Goal: Information Seeking & Learning: Learn about a topic

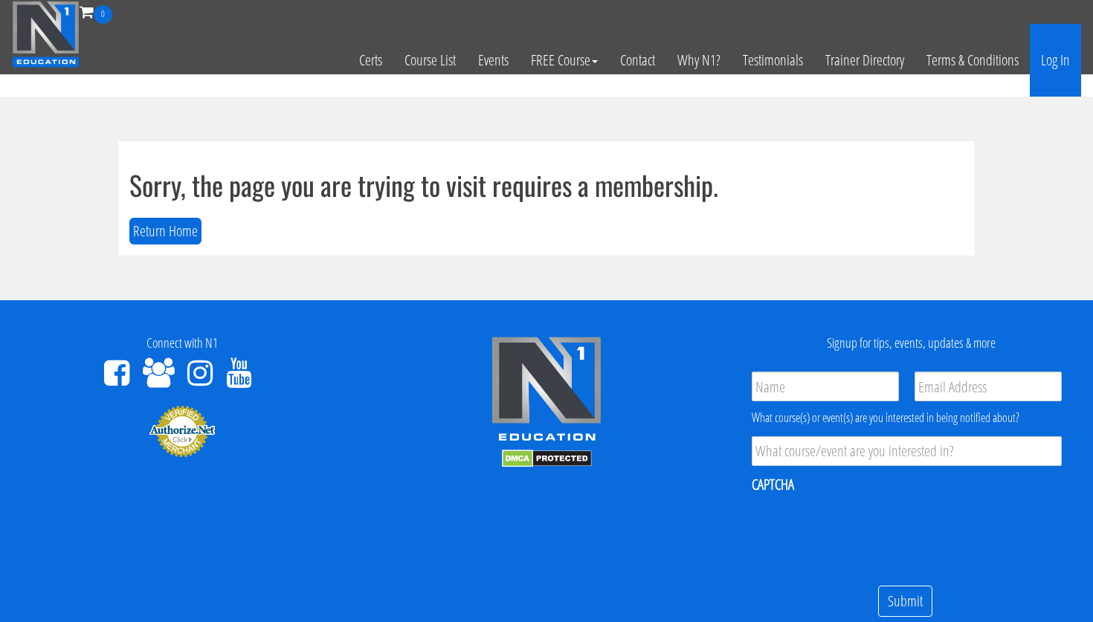
click at [1065, 60] on link "Log In" at bounding box center [1055, 60] width 51 height 73
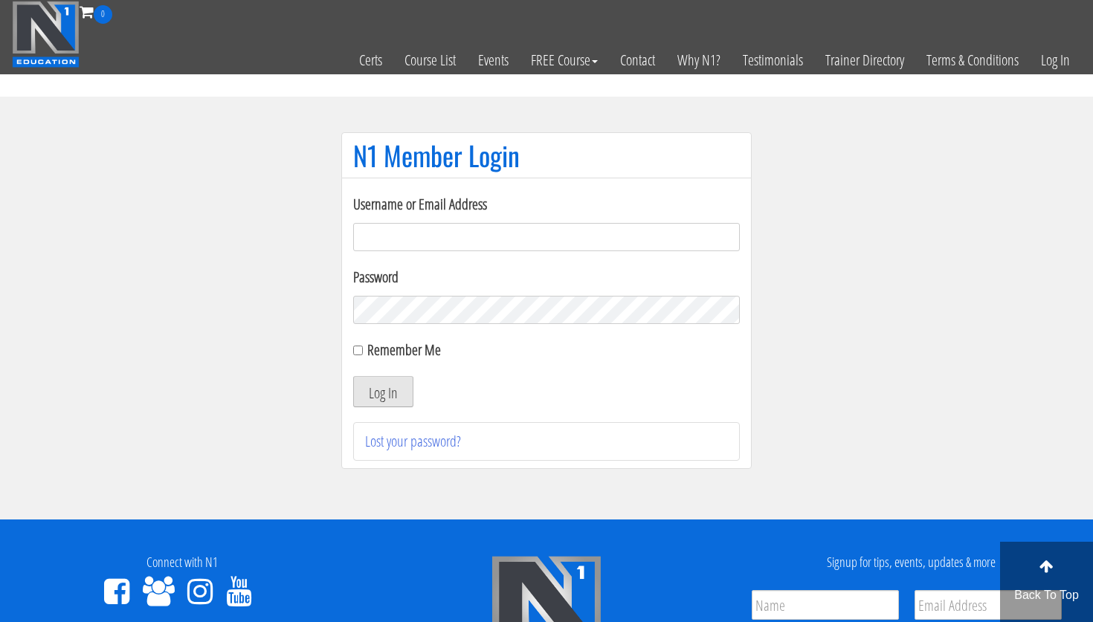
type input "[PERSON_NAME][EMAIL_ADDRESS][PERSON_NAME][DOMAIN_NAME]"
click at [399, 390] on button "Log In" at bounding box center [383, 391] width 60 height 31
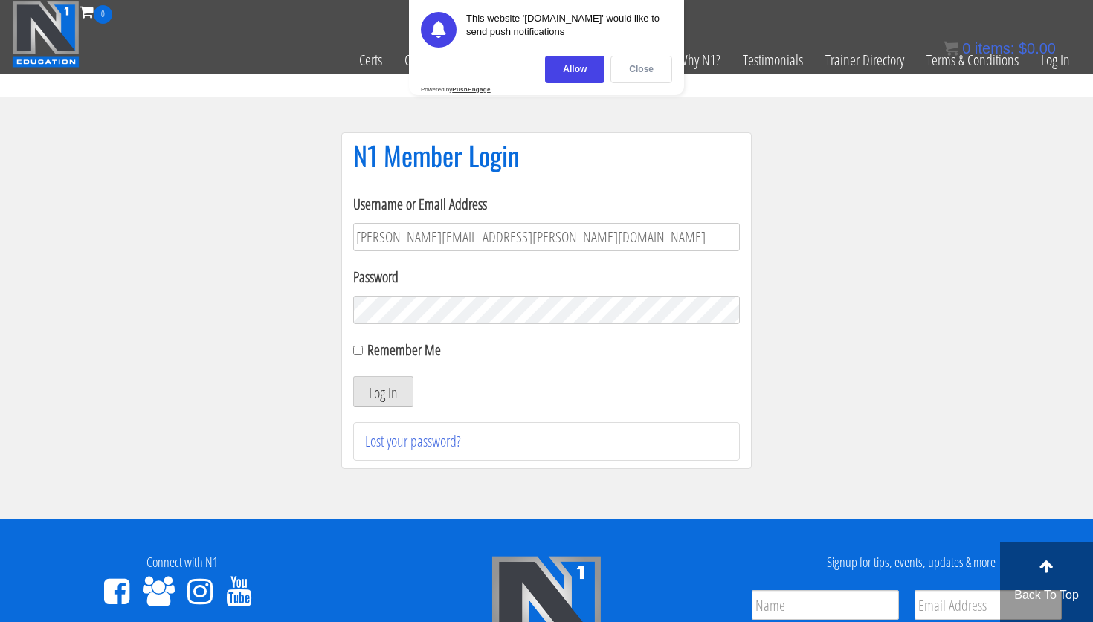
click at [641, 69] on div "Close" at bounding box center [642, 70] width 62 height 28
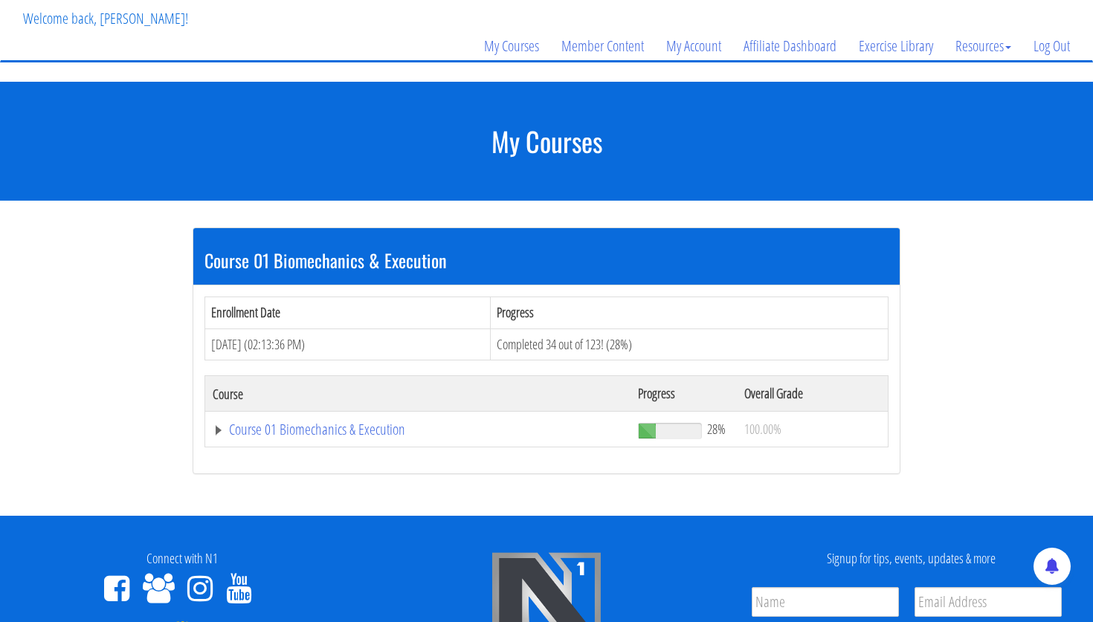
scroll to position [157, 0]
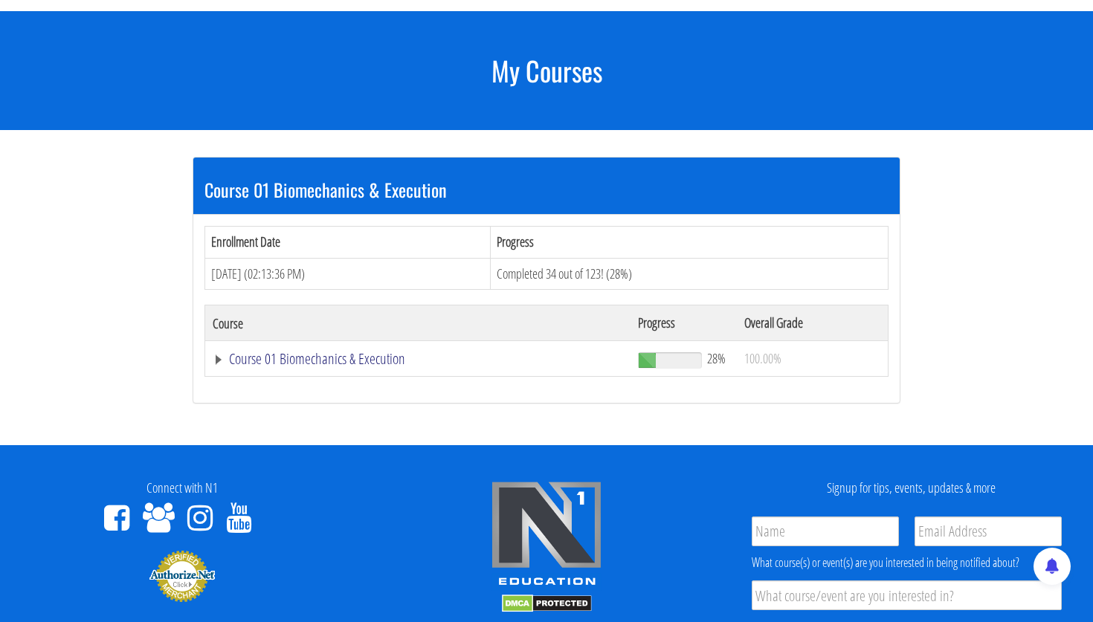
click at [384, 357] on link "Course 01 Biomechanics & Execution" at bounding box center [418, 359] width 410 height 15
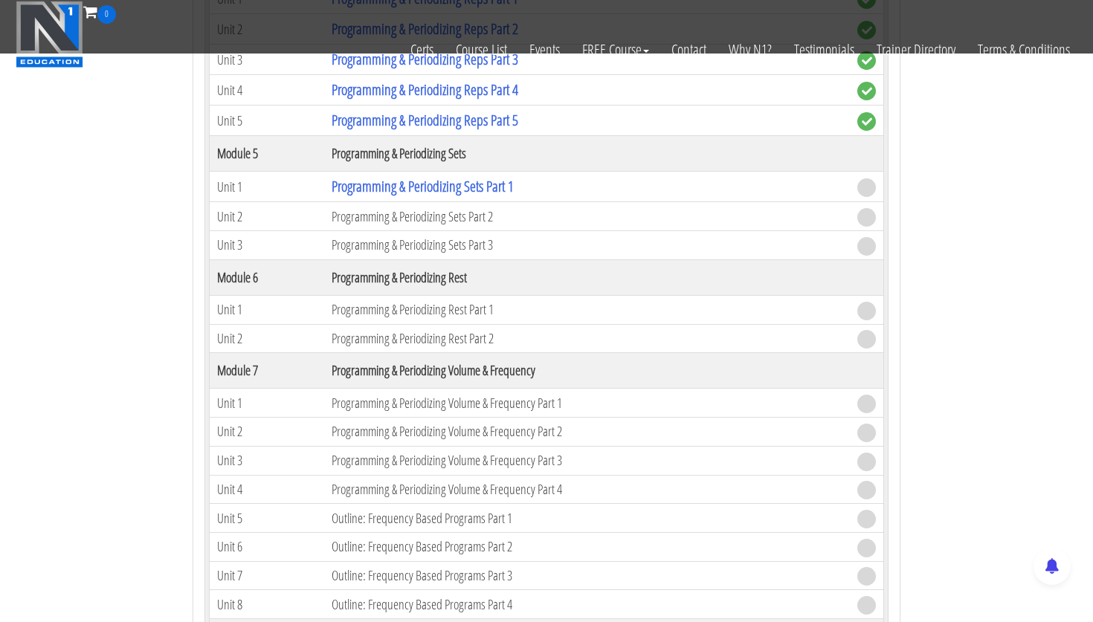
scroll to position [1511, 0]
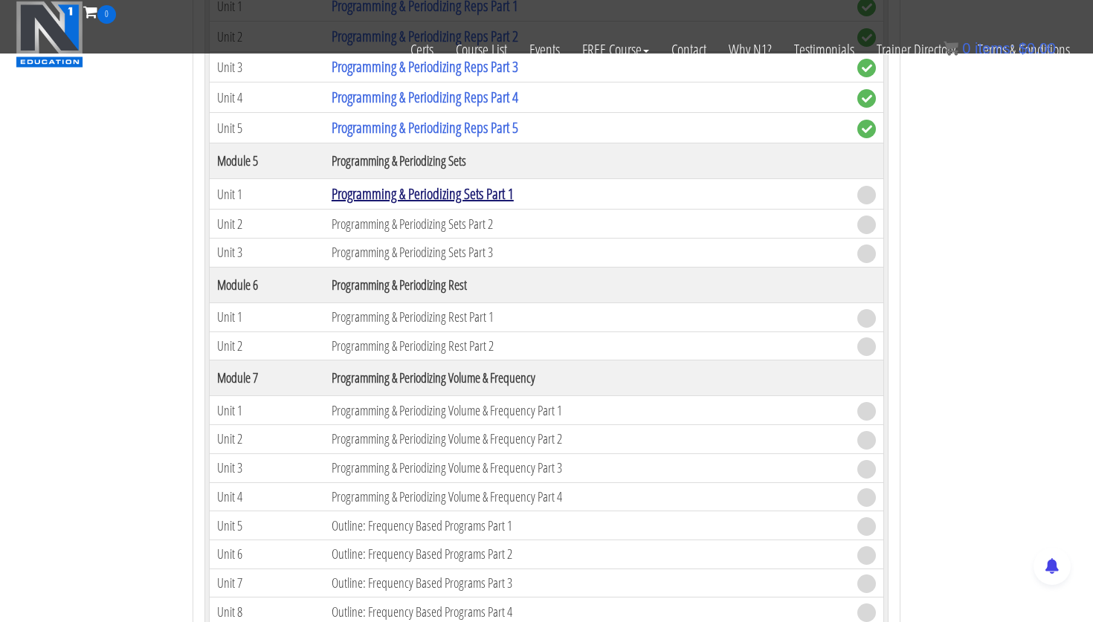
click at [471, 202] on link "Programming & Periodizing Sets Part 1" at bounding box center [423, 194] width 182 height 20
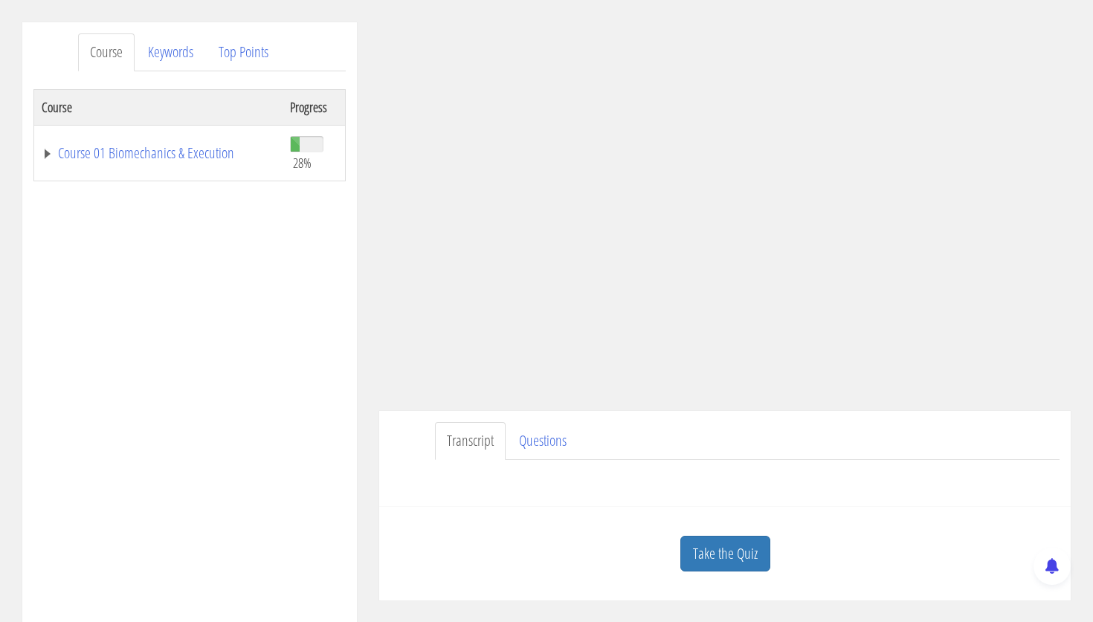
scroll to position [174, 0]
click at [754, 554] on link "Take the Quiz" at bounding box center [725, 553] width 90 height 36
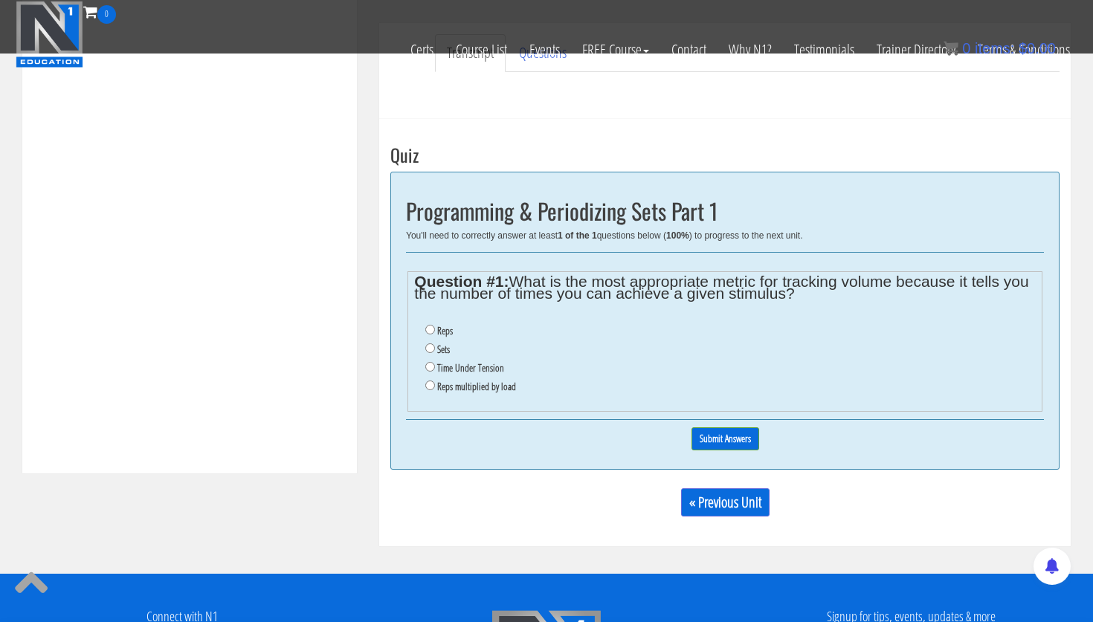
scroll to position [468, 0]
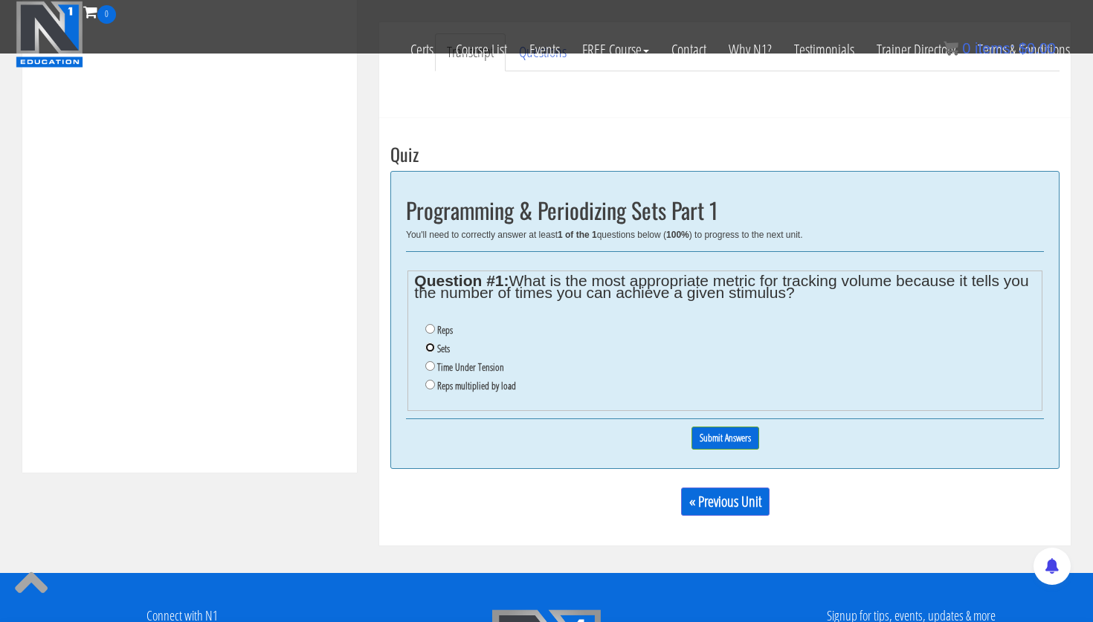
click at [431, 348] on input "Sets" at bounding box center [430, 348] width 10 height 10
radio input "true"
click at [738, 441] on input "Submit Answers" at bounding box center [726, 438] width 68 height 23
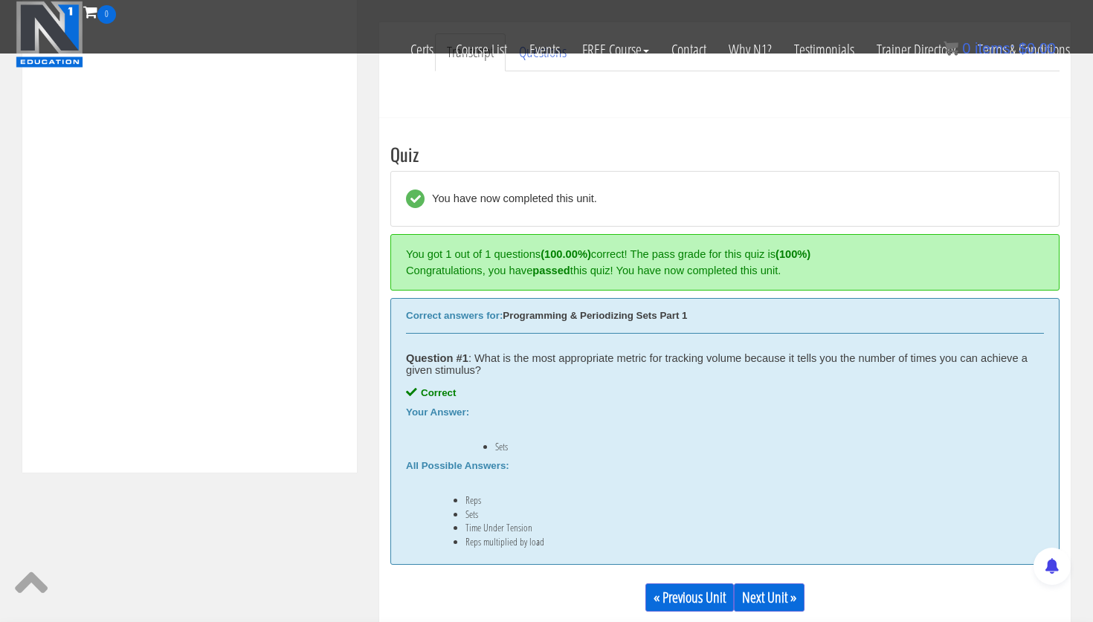
scroll to position [564, 0]
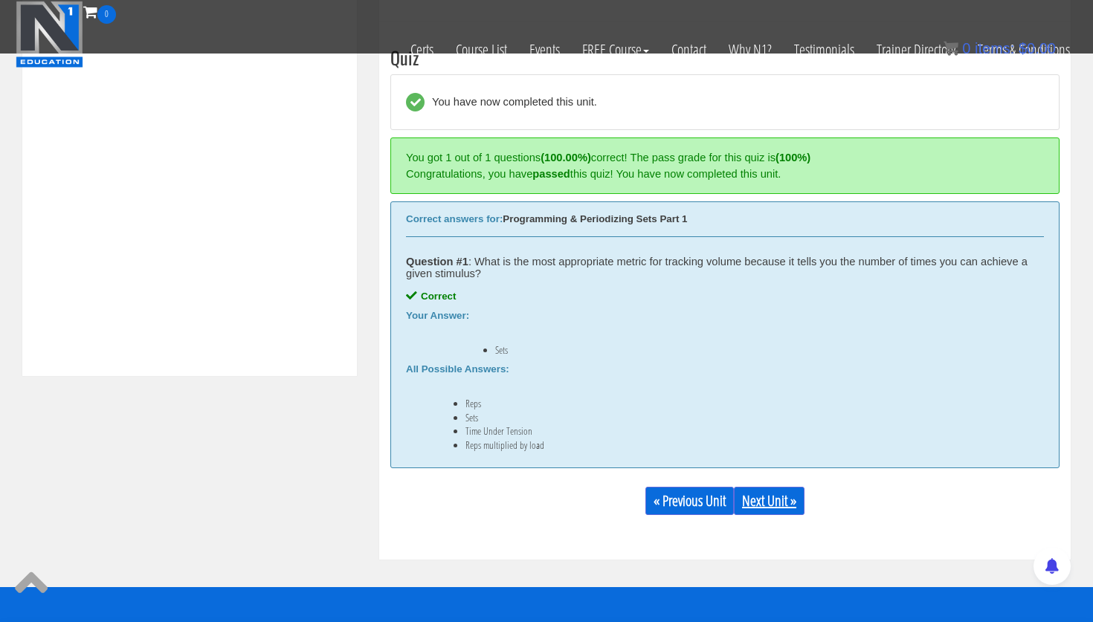
click at [769, 503] on link "Next Unit »" at bounding box center [769, 501] width 71 height 28
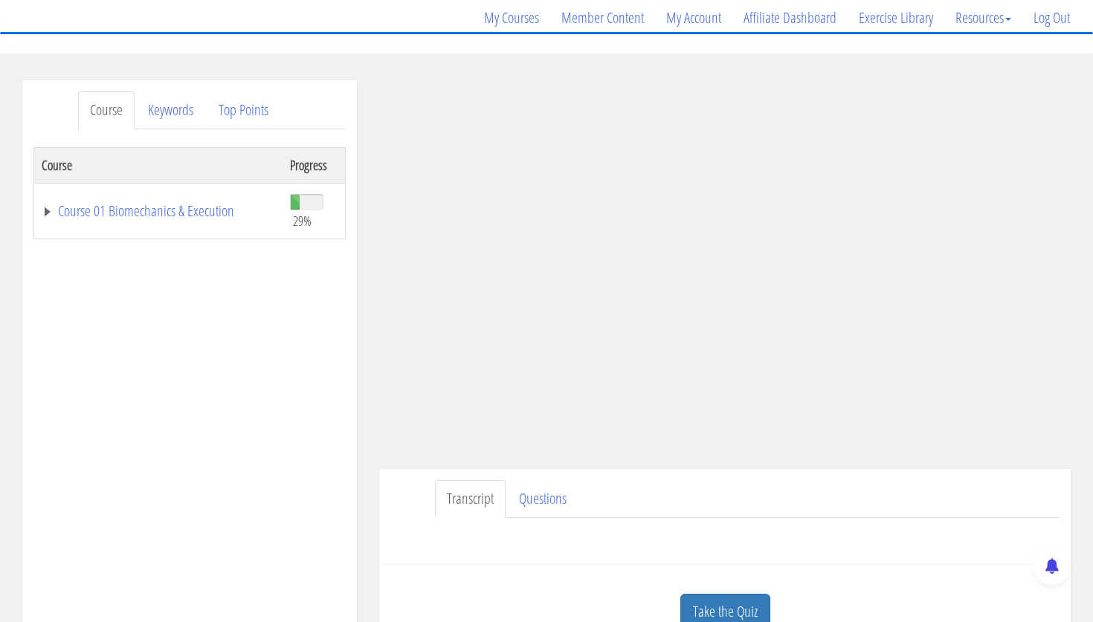
scroll to position [141, 0]
